Goal: Transaction & Acquisition: Purchase product/service

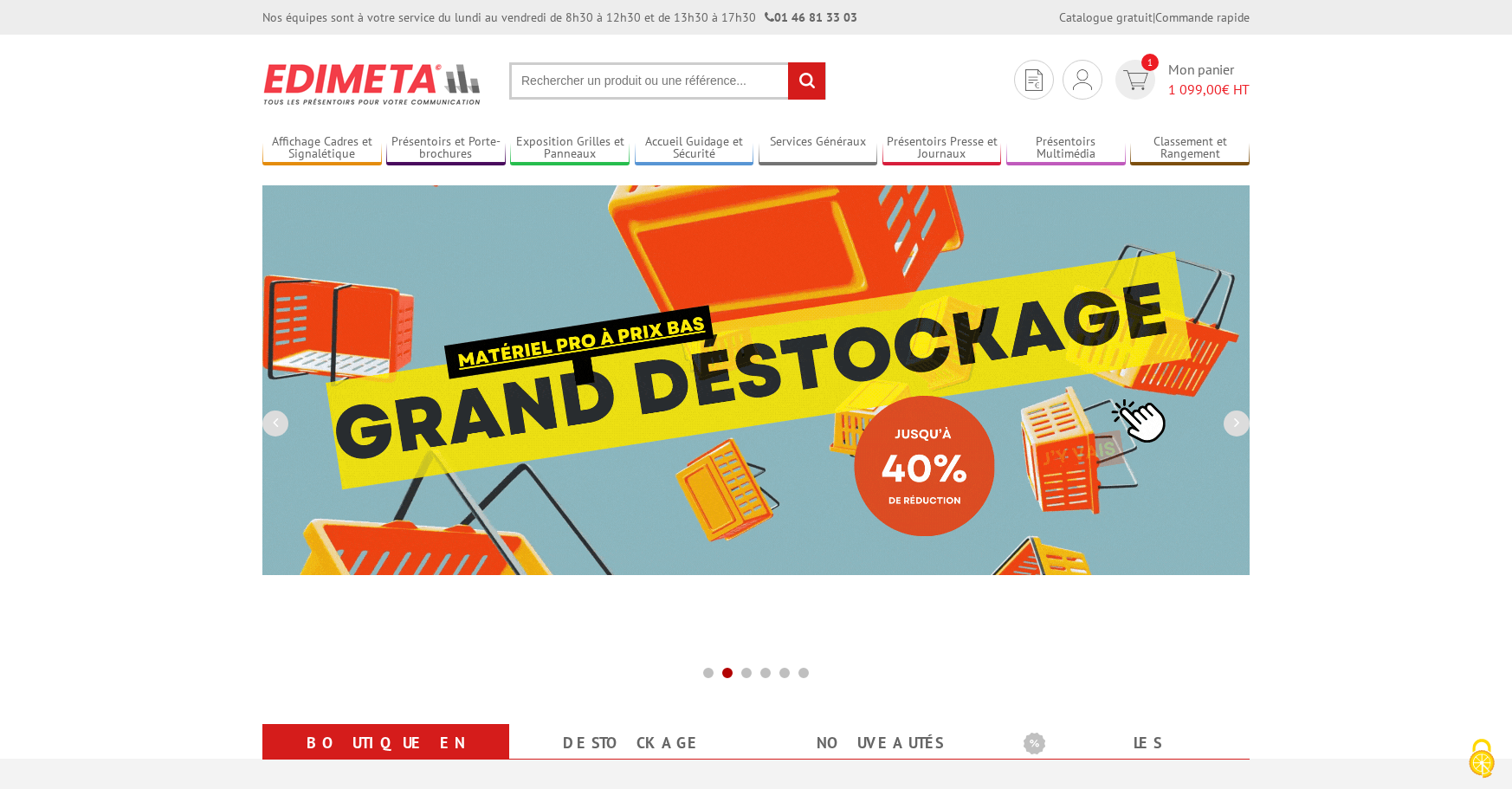
click at [614, 83] on input "text" at bounding box center [668, 81] width 317 height 37
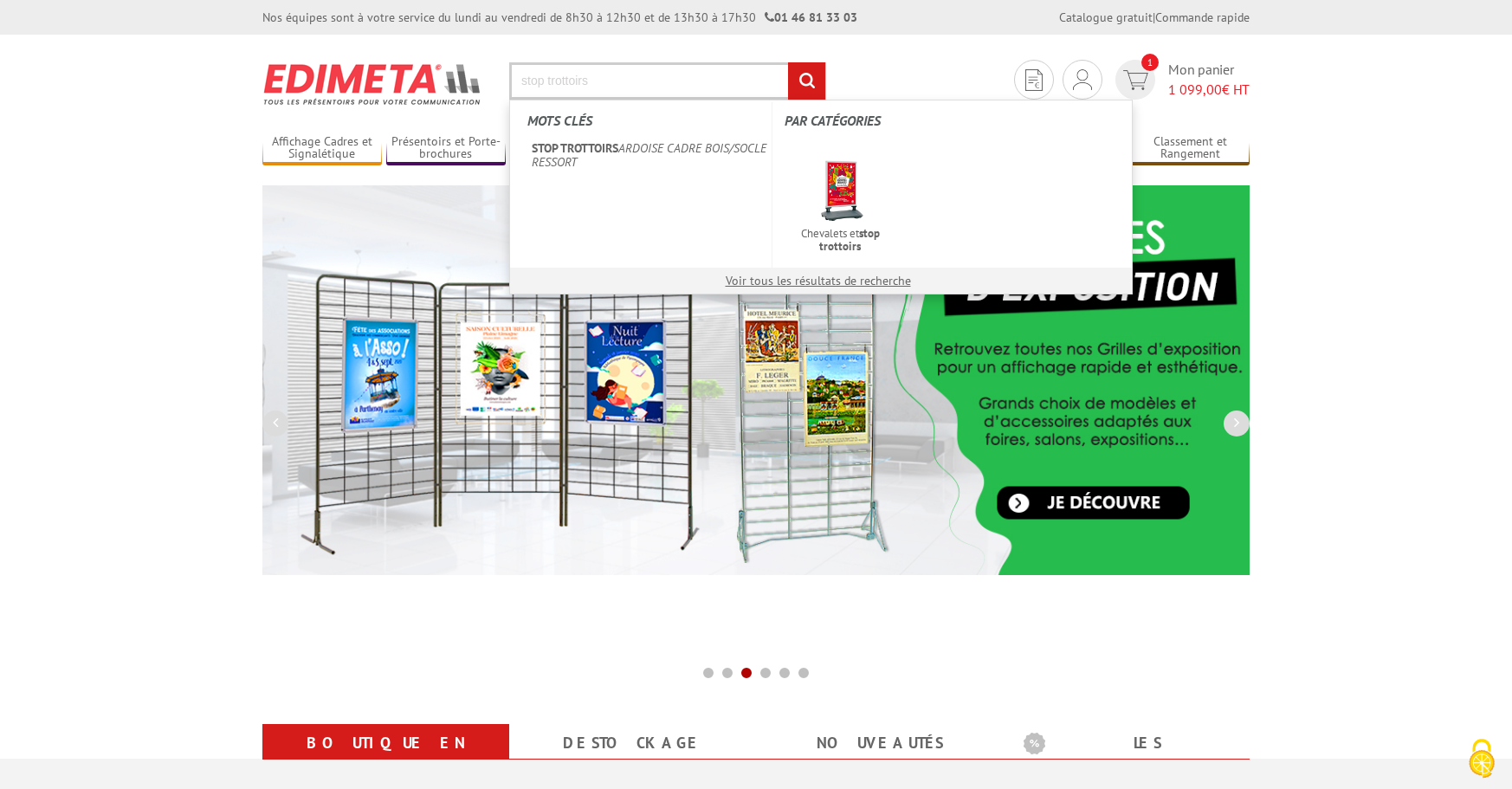
type input "stop trottoirs"
click at [788, 63] on input "rechercher" at bounding box center [806, 81] width 37 height 37
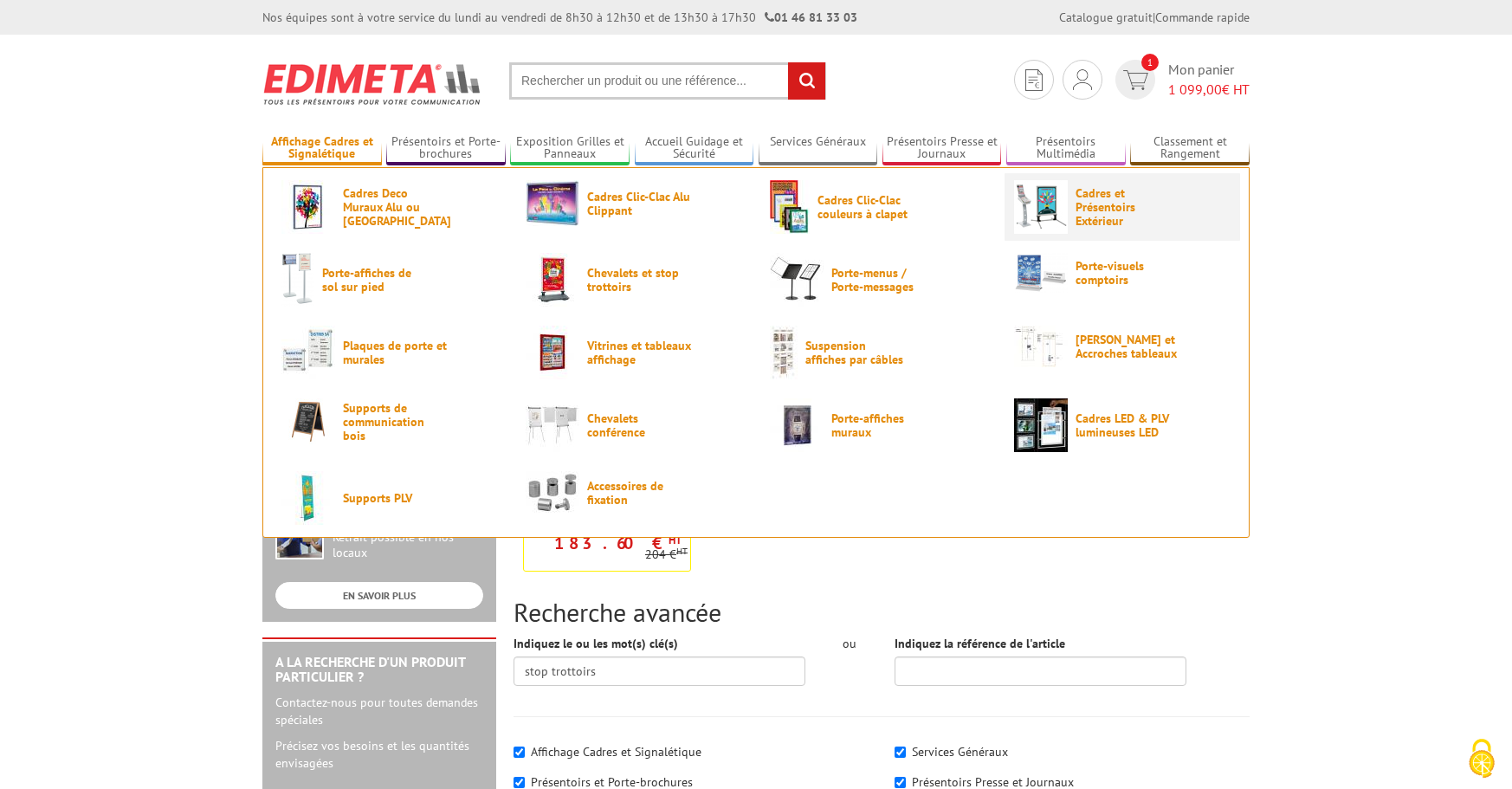
click at [1059, 188] on img at bounding box center [1041, 207] width 54 height 54
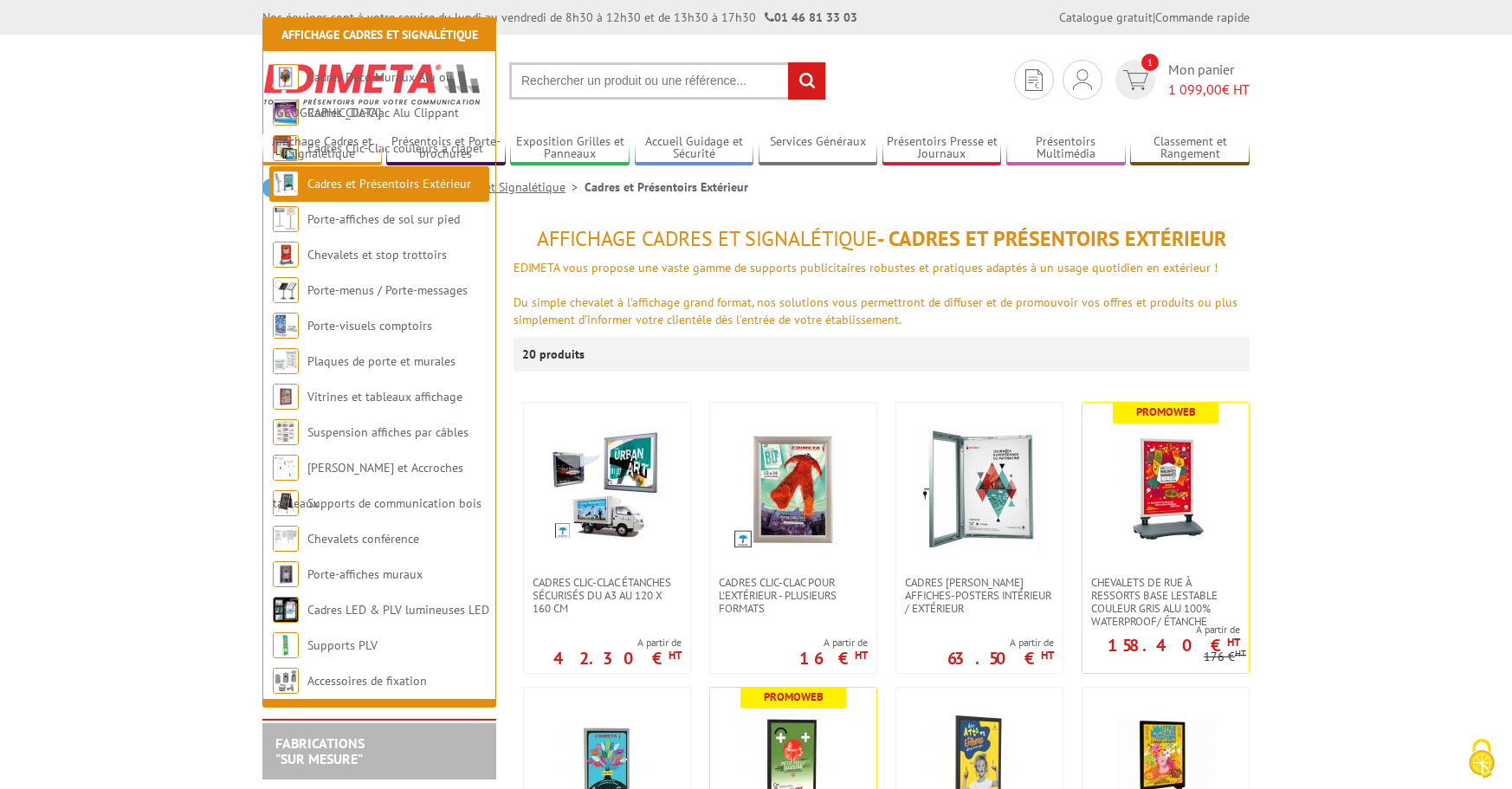
scroll to position [353, 0]
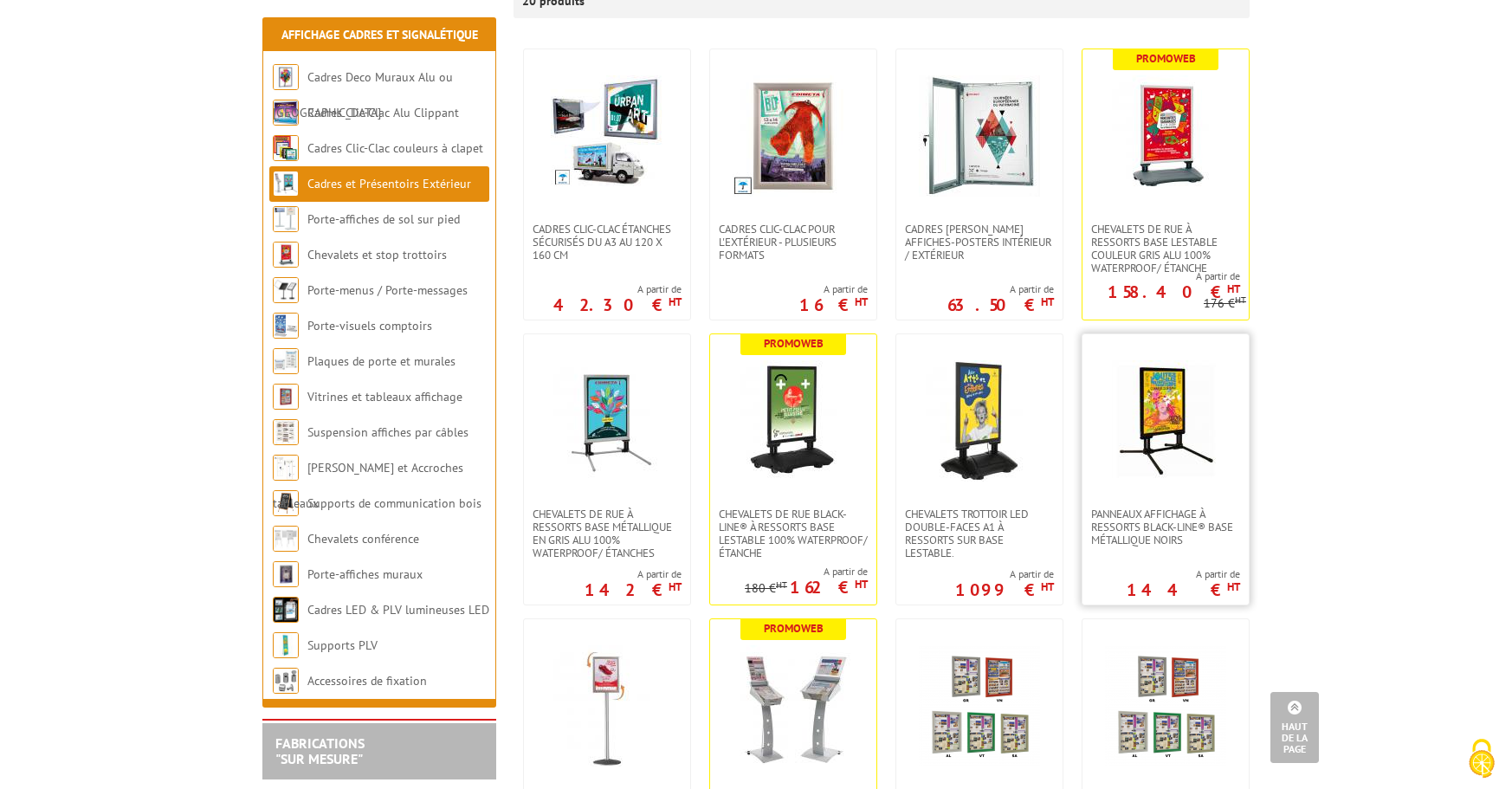
click at [1181, 461] on img at bounding box center [1166, 421] width 121 height 121
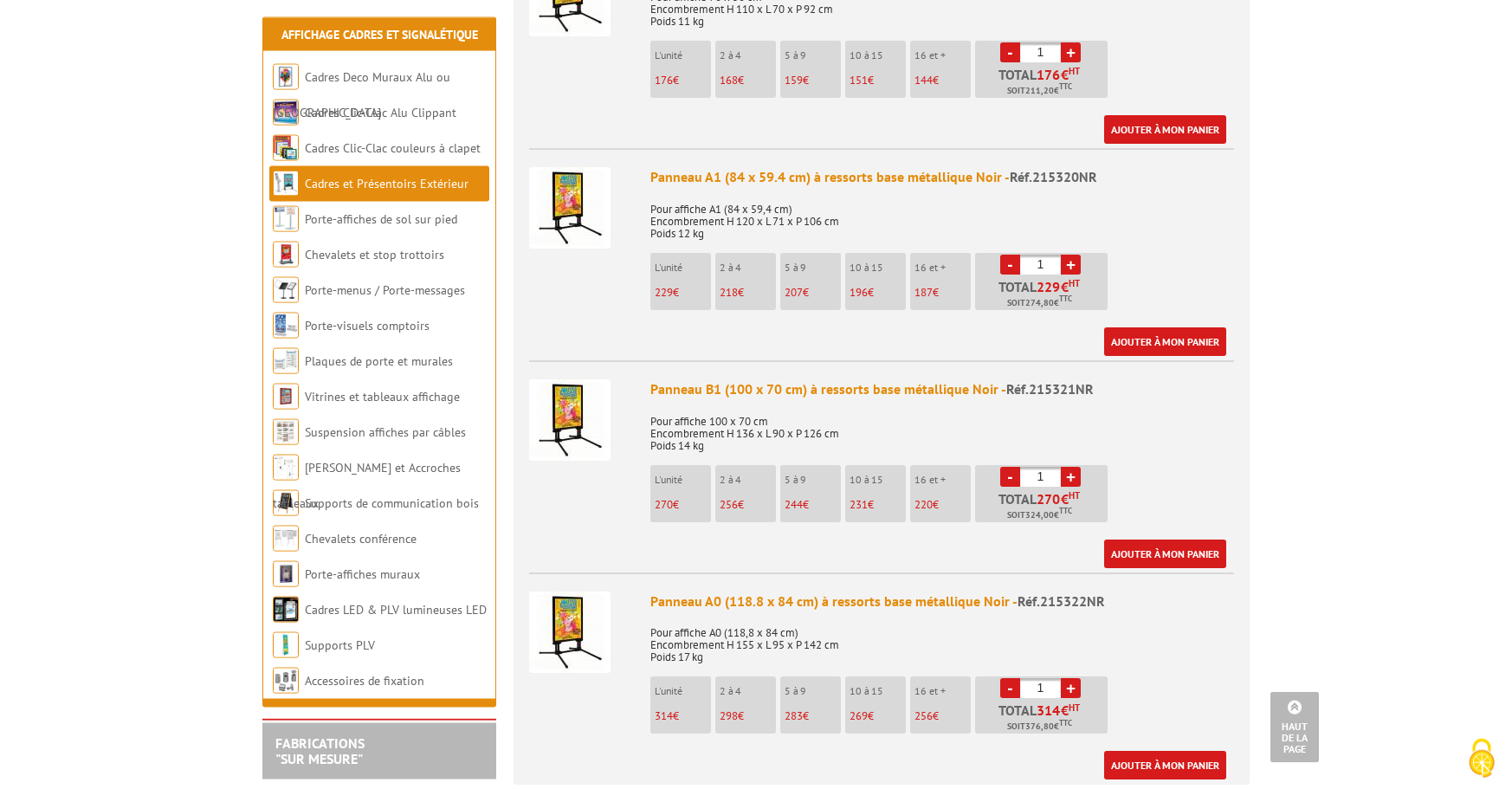
scroll to position [883, 0]
